Goal: Register for event/course

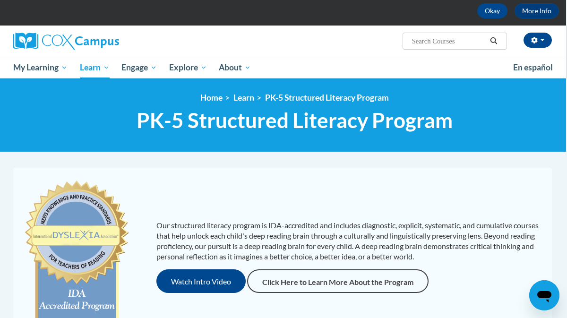
scroll to position [0, 1]
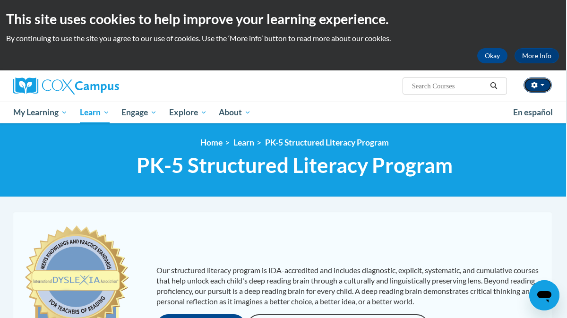
click at [544, 85] on button "button" at bounding box center [538, 84] width 28 height 15
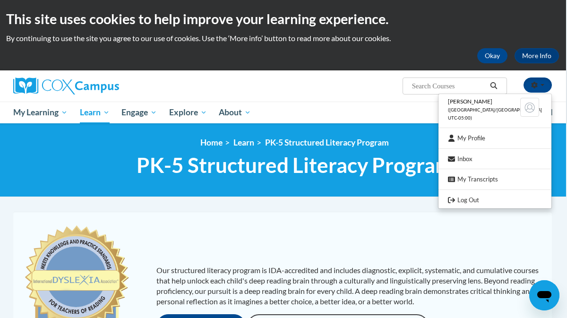
click at [442, 112] on ul "My Learning My Learning My Course Progress Certificates My Action Plans Group D…" at bounding box center [257, 113] width 500 height 22
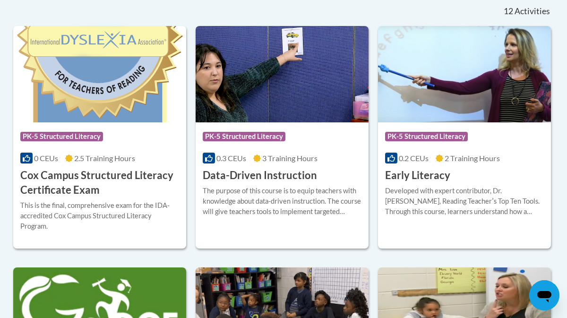
scroll to position [406, 1]
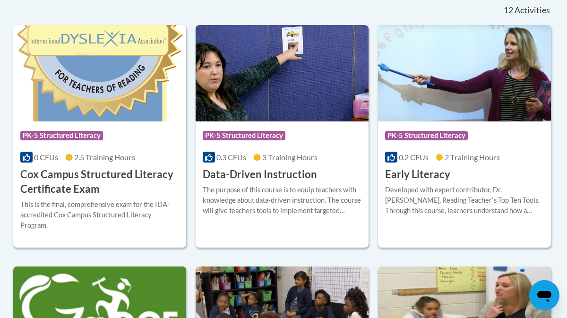
click at [456, 139] on span "PK-5 Structured Literacy" at bounding box center [426, 135] width 83 height 9
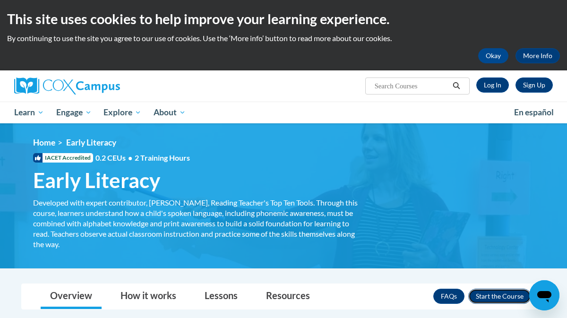
click at [506, 297] on button "Enroll" at bounding box center [499, 296] width 63 height 15
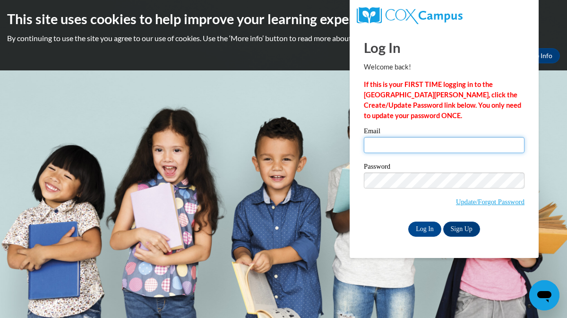
click at [387, 146] on input "Email" at bounding box center [444, 145] width 161 height 16
type input "carol.cuzican@gmail.com"
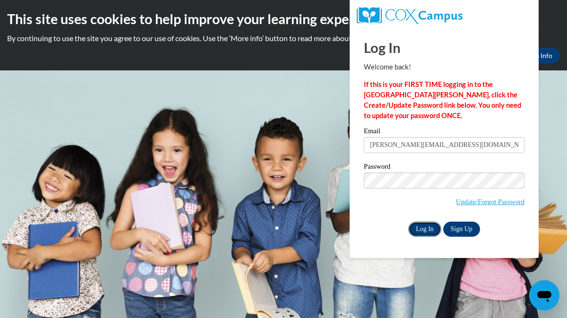
click at [427, 230] on input "Log In" at bounding box center [424, 229] width 33 height 15
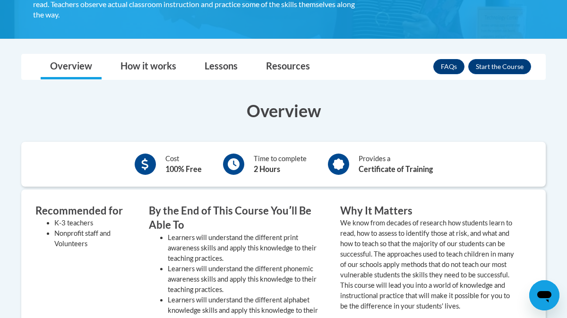
scroll to position [227, 0]
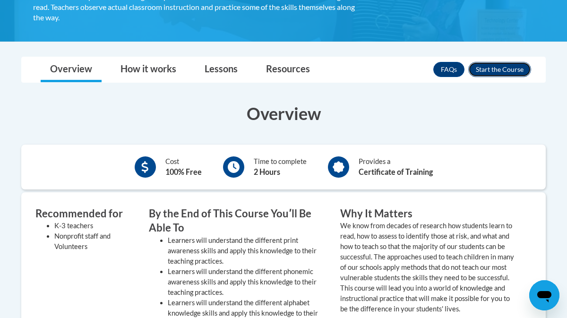
click at [491, 71] on button "Enroll" at bounding box center [499, 69] width 63 height 15
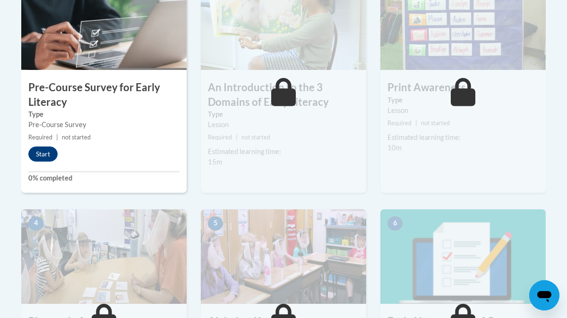
scroll to position [340, 0]
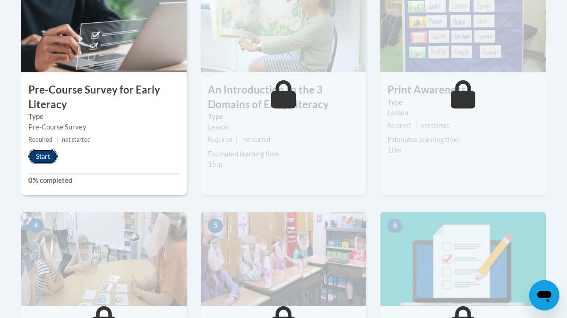
click at [50, 155] on button "Start" at bounding box center [42, 156] width 29 height 15
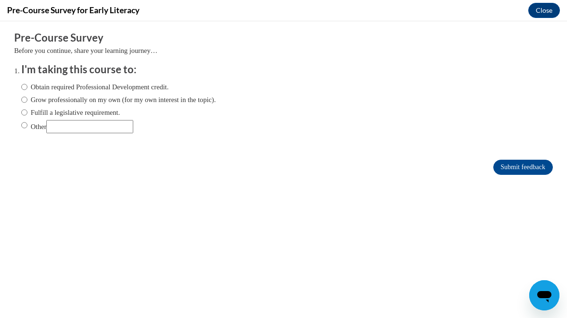
scroll to position [0, 0]
click at [25, 112] on input "Fulfill a legislative requirement." at bounding box center [24, 112] width 6 height 10
radio input "true"
click at [24, 100] on input "Grow professionally on my own (for my own interest in the topic)." at bounding box center [24, 100] width 6 height 10
radio input "true"
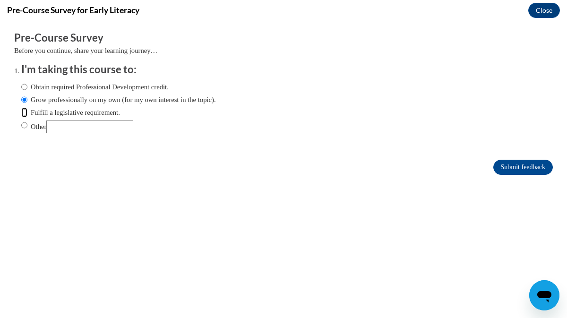
click at [24, 112] on input "Fulfill a legislative requirement." at bounding box center [24, 112] width 6 height 10
radio input "true"
click at [25, 101] on input "Grow professionally on my own (for my own interest in the topic)." at bounding box center [24, 100] width 6 height 10
radio input "true"
click at [515, 167] on input "Submit feedback" at bounding box center [523, 167] width 60 height 15
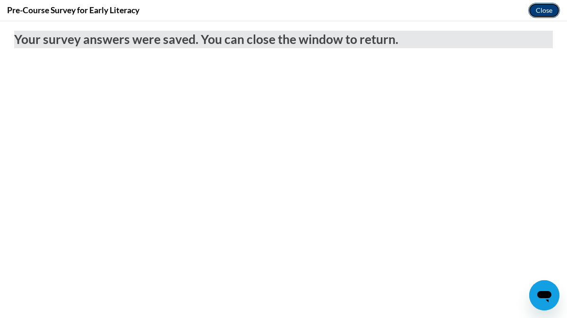
click at [541, 13] on button "Close" at bounding box center [544, 10] width 32 height 15
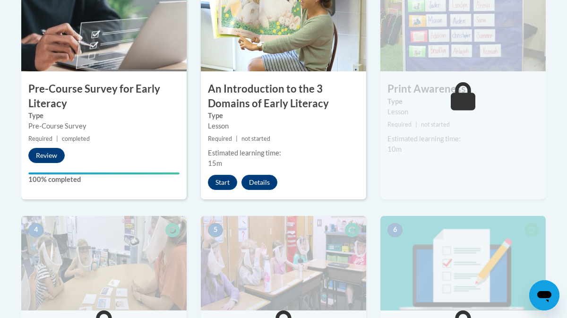
scroll to position [340, 0]
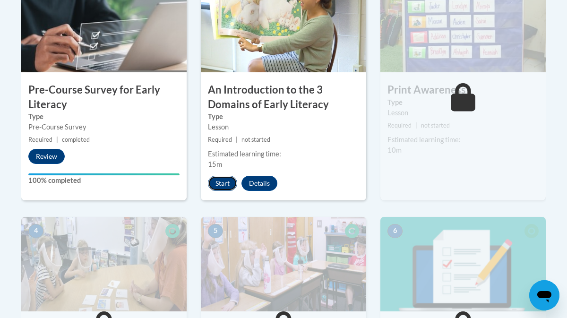
click at [221, 184] on button "Start" at bounding box center [222, 183] width 29 height 15
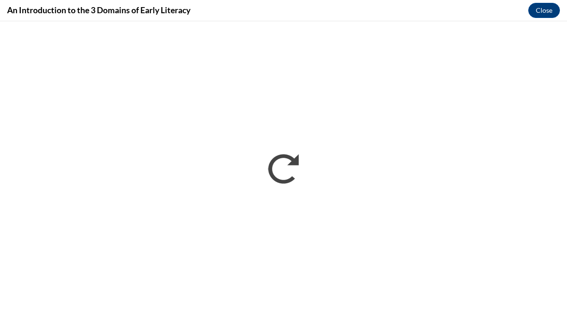
scroll to position [0, 0]
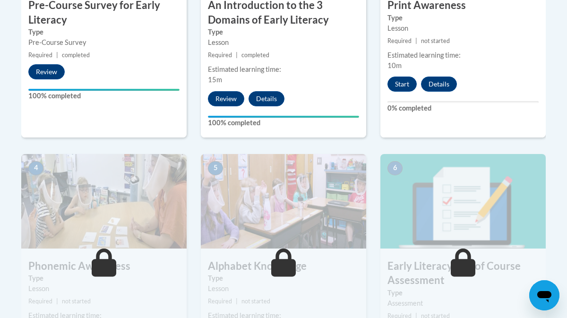
scroll to position [423, 0]
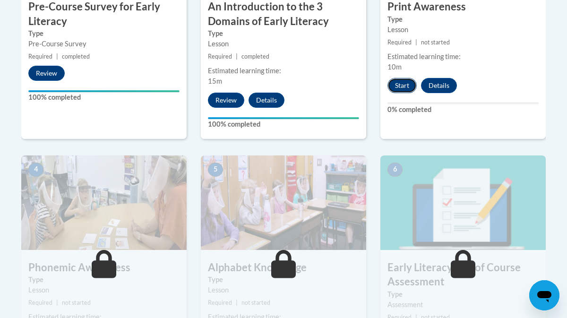
click at [404, 85] on button "Start" at bounding box center [401, 85] width 29 height 15
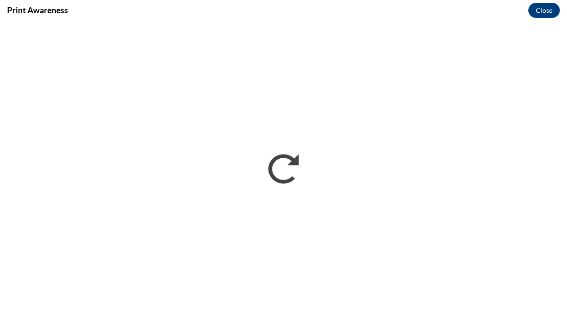
scroll to position [0, 0]
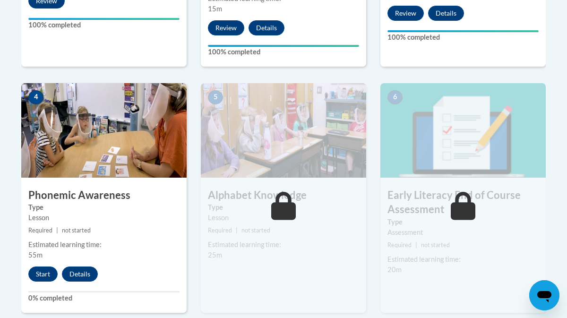
scroll to position [496, 0]
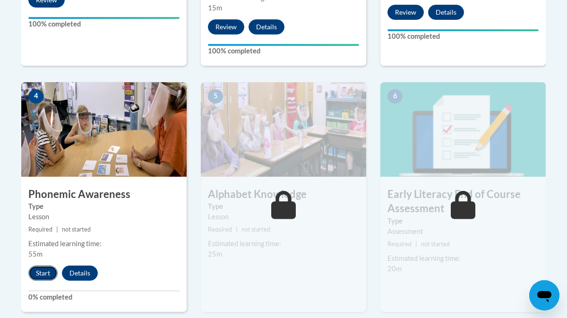
click at [44, 275] on button "Start" at bounding box center [42, 273] width 29 height 15
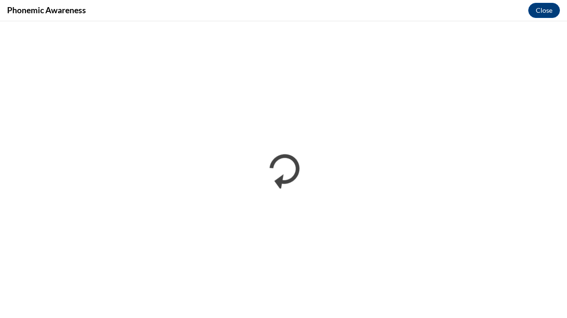
scroll to position [0, 0]
